Goal: Task Accomplishment & Management: Manage account settings

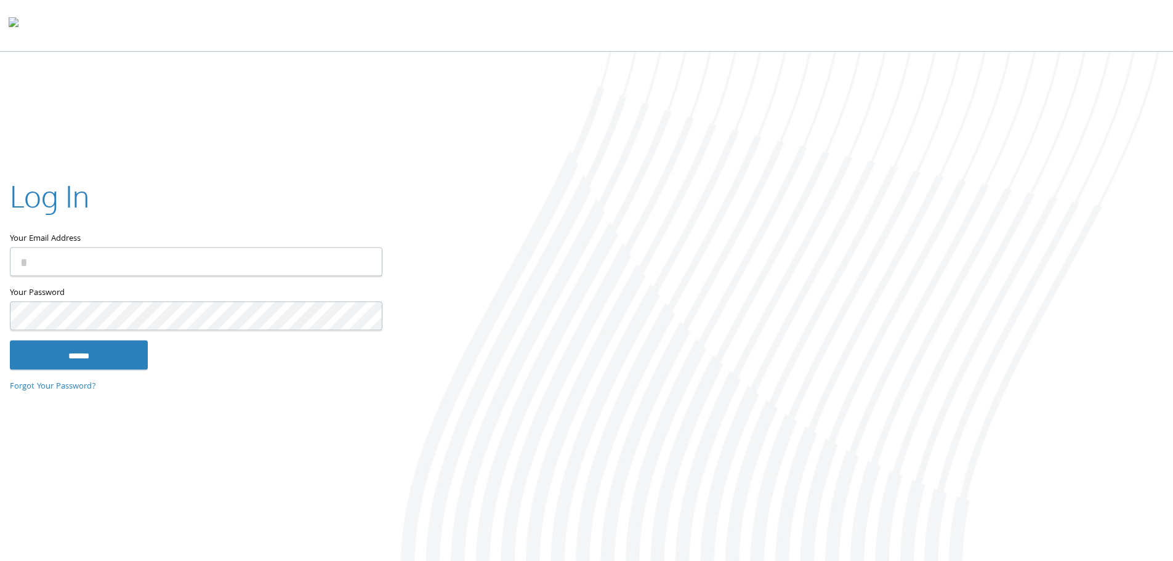
type input "**********"
click at [95, 352] on input "******" at bounding box center [79, 355] width 138 height 30
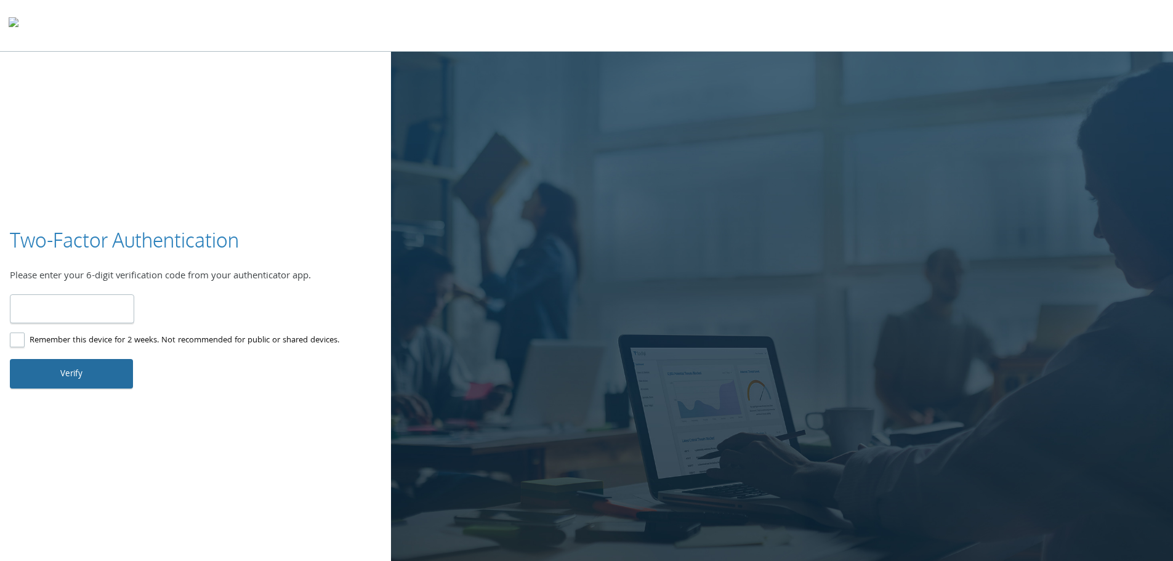
type input "******"
click at [93, 377] on button "Verify" at bounding box center [71, 374] width 123 height 30
